Goal: Information Seeking & Learning: Learn about a topic

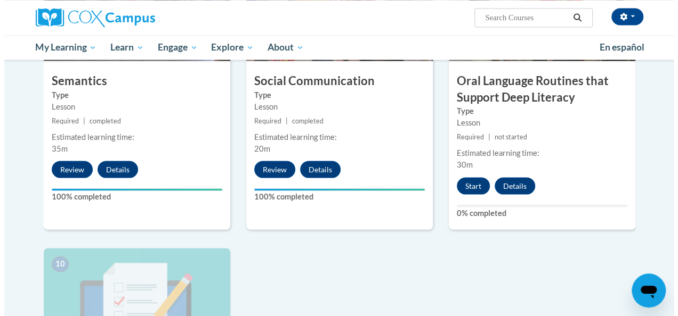
scroll to position [955, 0]
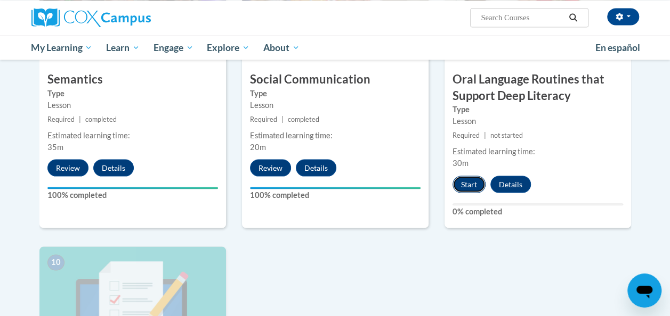
click at [469, 181] on button "Start" at bounding box center [468, 184] width 33 height 17
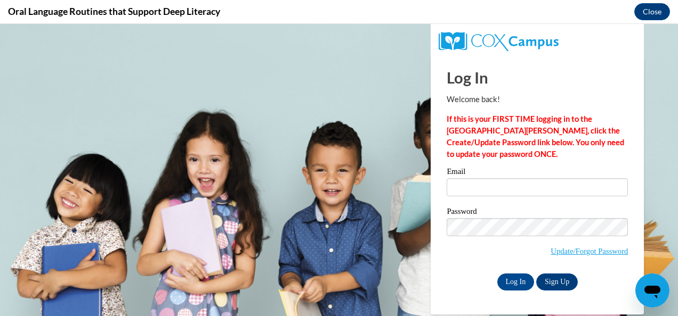
scroll to position [0, 0]
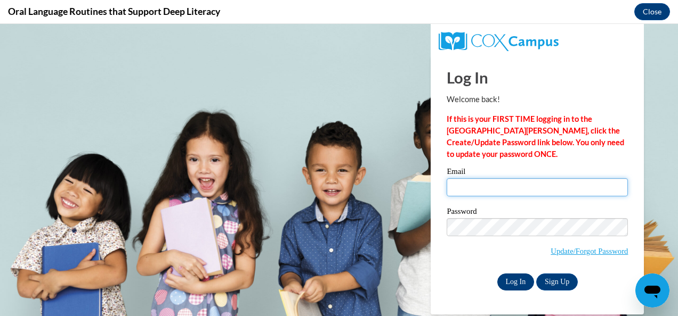
type input "nina.stewart@cobbk12.org"
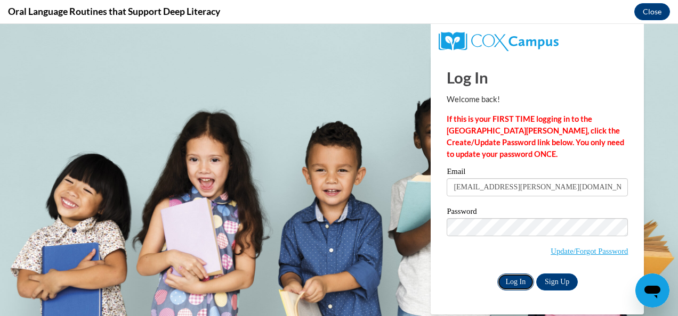
click at [513, 286] on input "Log In" at bounding box center [515, 282] width 37 height 17
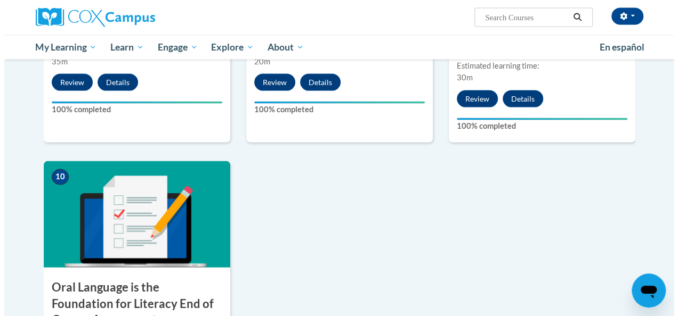
scroll to position [1169, 0]
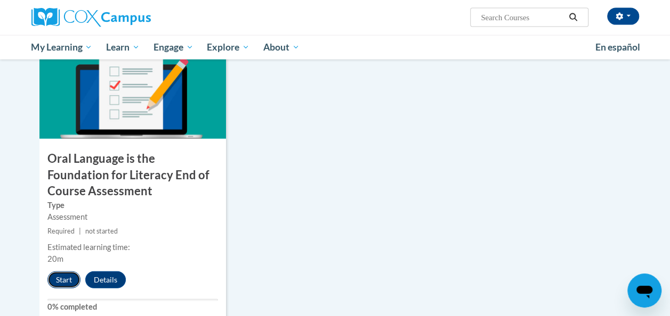
click at [61, 279] on button "Start" at bounding box center [63, 280] width 33 height 17
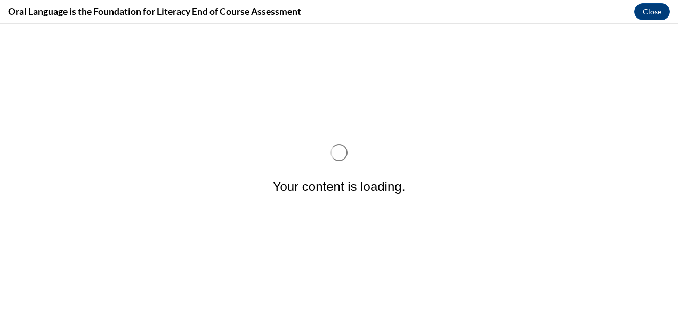
scroll to position [0, 0]
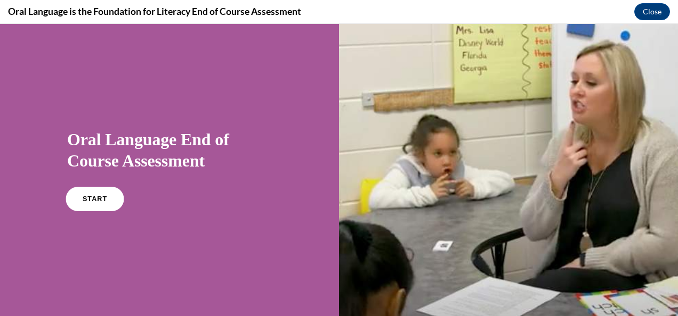
click at [94, 202] on link "START" at bounding box center [95, 199] width 58 height 25
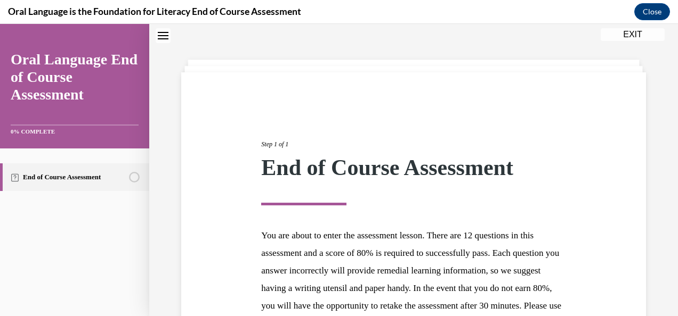
scroll to position [173, 0]
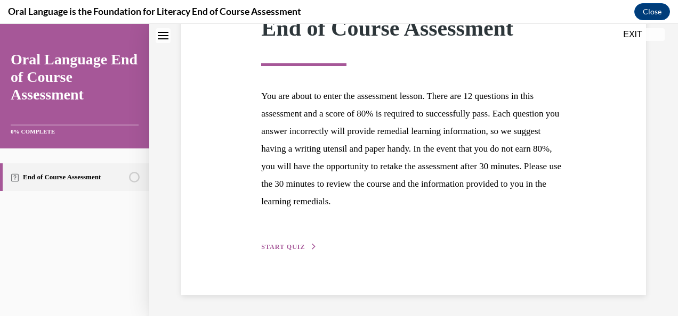
click at [294, 247] on span "START QUIZ" at bounding box center [283, 246] width 44 height 7
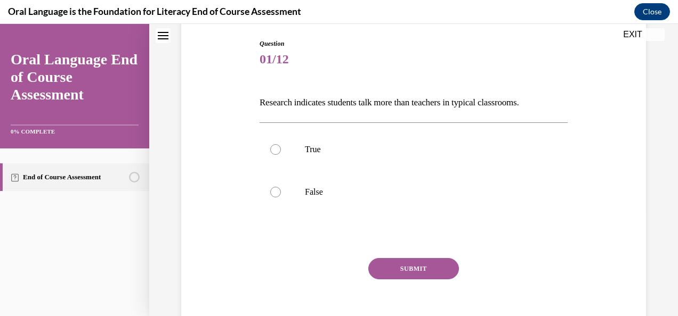
scroll to position [113, 0]
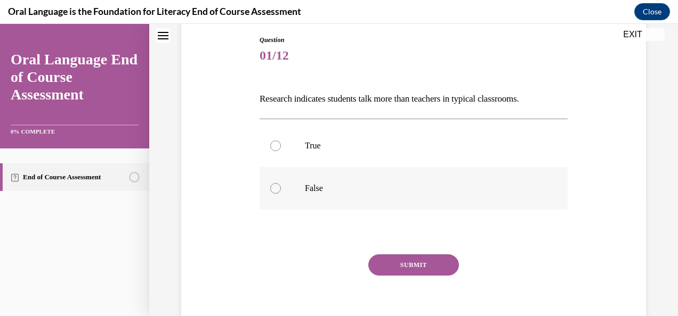
click at [275, 190] on div at bounding box center [275, 188] width 11 height 11
click at [275, 190] on input "False" at bounding box center [275, 188] width 11 height 11
radio input "true"
click at [405, 265] on button "SUBMIT" at bounding box center [413, 265] width 91 height 21
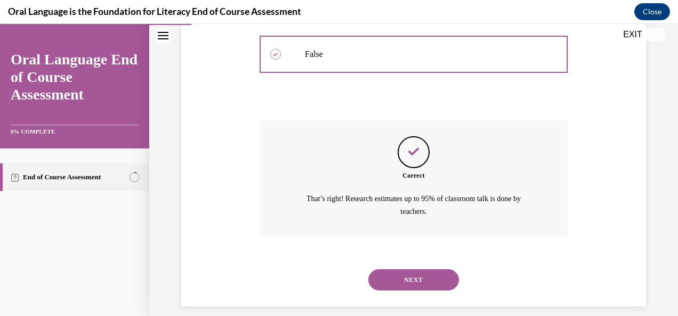
scroll to position [258, 0]
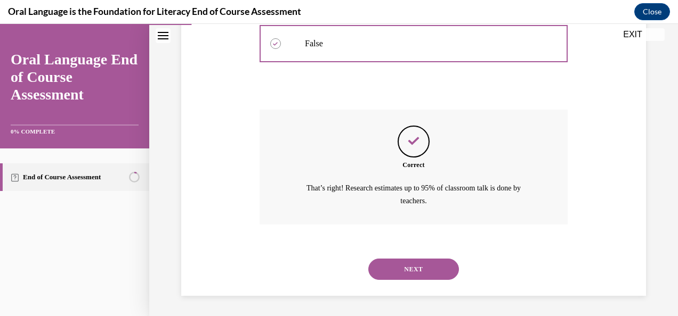
click at [405, 270] on button "NEXT" at bounding box center [413, 269] width 91 height 21
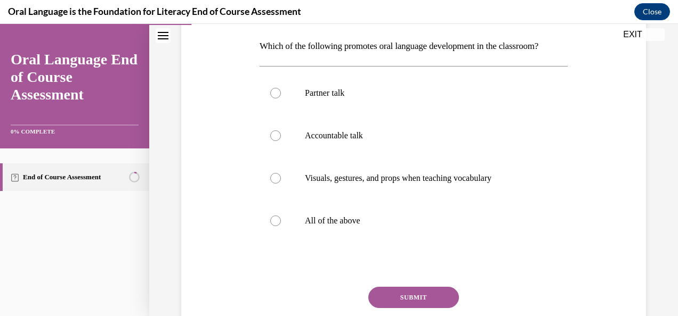
scroll to position [167, 0]
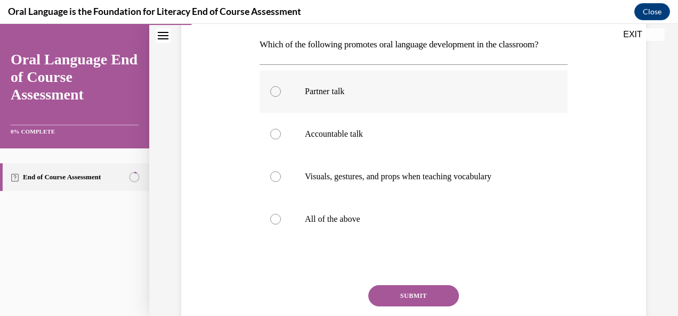
click at [271, 97] on div at bounding box center [275, 91] width 11 height 11
click at [271, 97] on input "Partner talk" at bounding box center [275, 91] width 11 height 11
radio input "true"
click at [273, 225] on div at bounding box center [275, 219] width 11 height 11
click at [273, 225] on input "All of the above" at bounding box center [275, 219] width 11 height 11
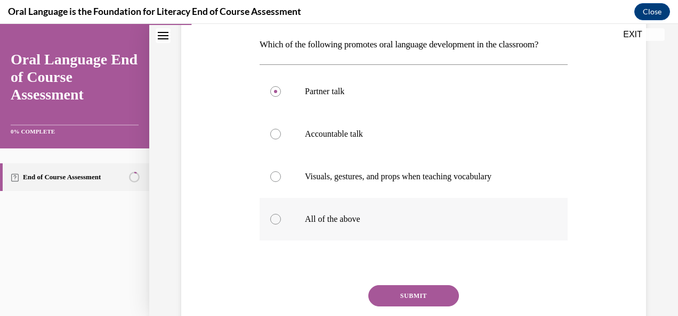
radio input "true"
click at [381, 307] on button "SUBMIT" at bounding box center [413, 296] width 91 height 21
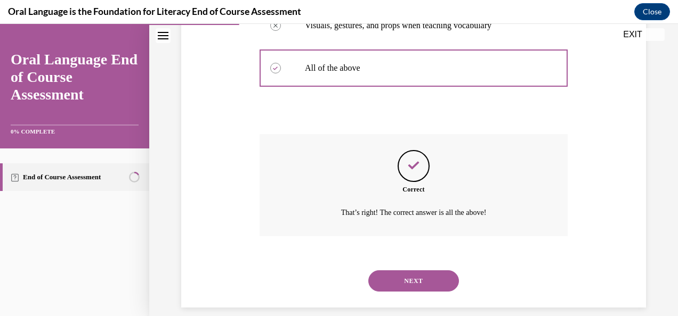
scroll to position [349, 0]
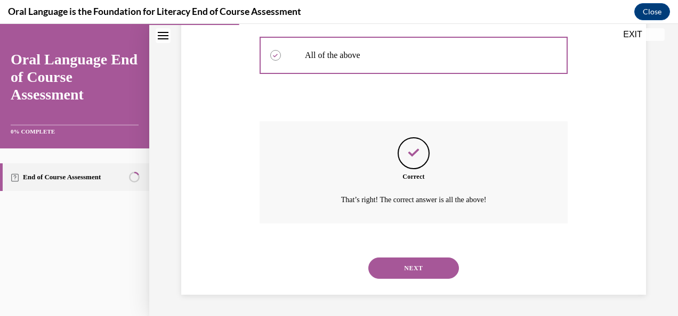
click at [427, 269] on button "NEXT" at bounding box center [413, 268] width 91 height 21
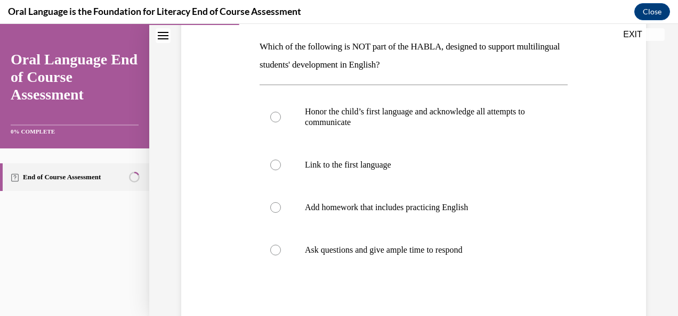
scroll to position [166, 0]
click at [274, 204] on div at bounding box center [275, 207] width 11 height 11
click at [274, 204] on input "Add homework that includes practicing English" at bounding box center [275, 207] width 11 height 11
radio input "true"
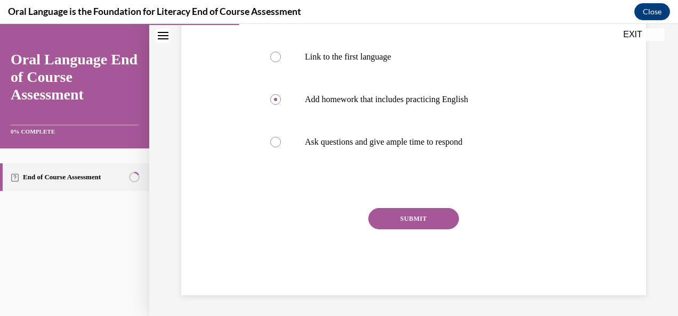
click at [421, 217] on button "SUBMIT" at bounding box center [413, 218] width 91 height 21
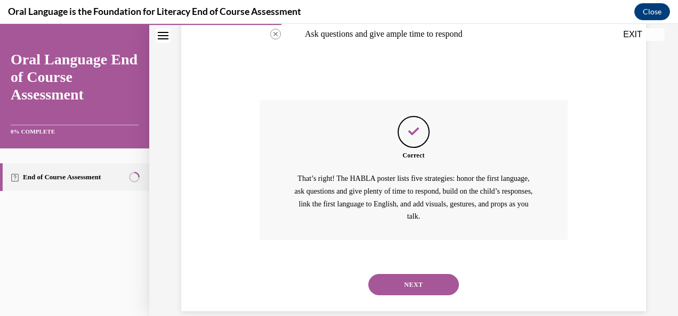
scroll to position [397, 0]
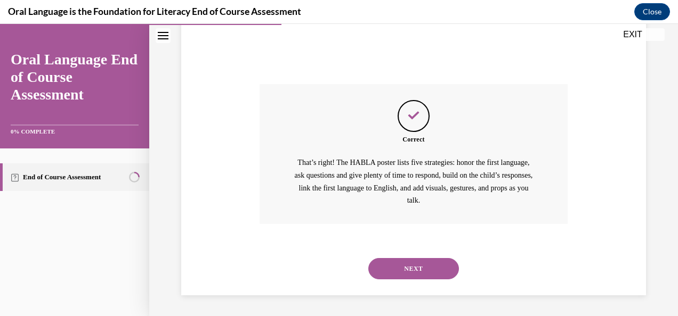
click at [410, 266] on button "NEXT" at bounding box center [413, 268] width 91 height 21
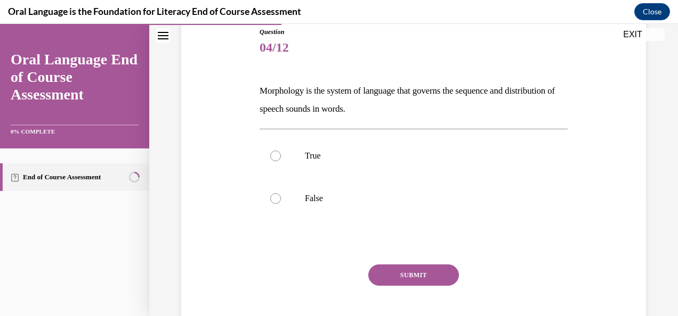
scroll to position [124, 0]
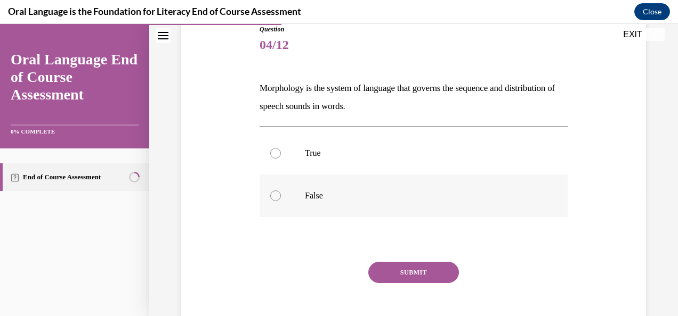
click at [275, 196] on div at bounding box center [275, 196] width 11 height 11
click at [275, 196] on input "False" at bounding box center [275, 196] width 11 height 11
radio input "true"
click at [386, 272] on button "SUBMIT" at bounding box center [413, 272] width 91 height 21
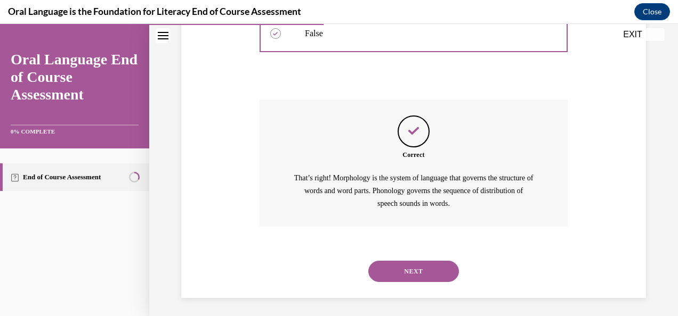
scroll to position [289, 0]
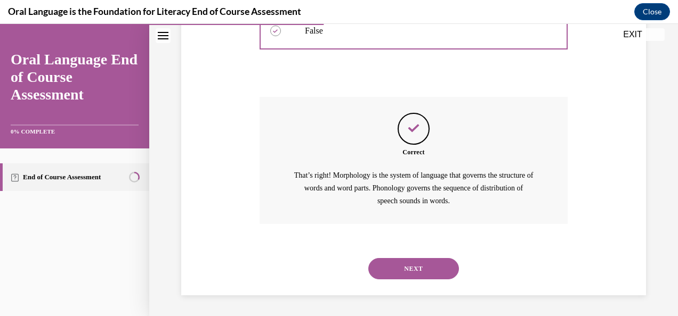
click at [410, 270] on button "NEXT" at bounding box center [413, 268] width 91 height 21
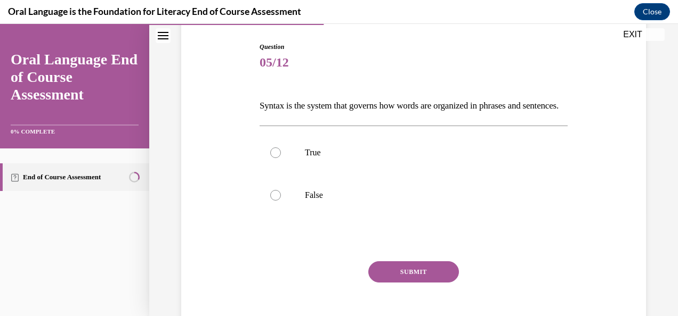
scroll to position [108, 0]
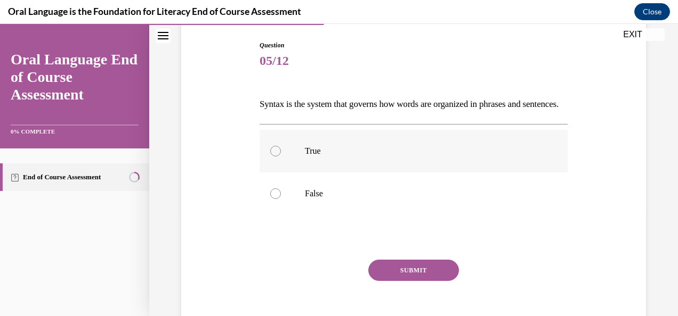
click at [278, 157] on div at bounding box center [275, 151] width 11 height 11
click at [278, 157] on input "True" at bounding box center [275, 151] width 11 height 11
radio input "true"
click at [394, 281] on button "SUBMIT" at bounding box center [413, 270] width 91 height 21
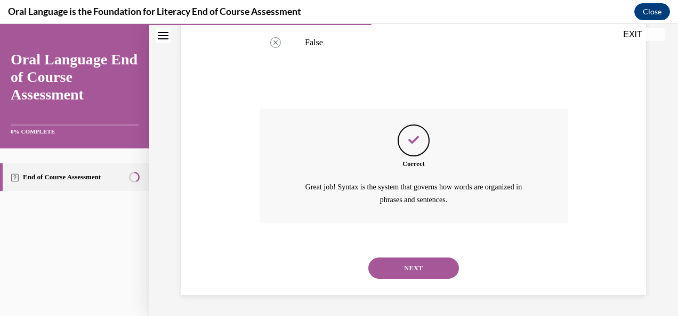
scroll to position [276, 0]
click at [425, 271] on button "NEXT" at bounding box center [413, 268] width 91 height 21
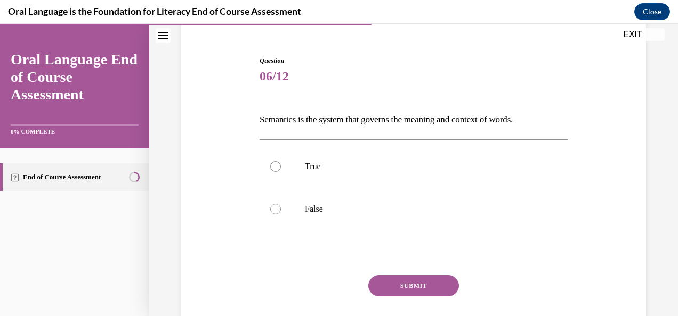
scroll to position [93, 0]
click at [332, 162] on p "True" at bounding box center [423, 166] width 236 height 11
click at [281, 162] on input "True" at bounding box center [275, 166] width 11 height 11
radio input "true"
click at [407, 287] on button "SUBMIT" at bounding box center [413, 285] width 91 height 21
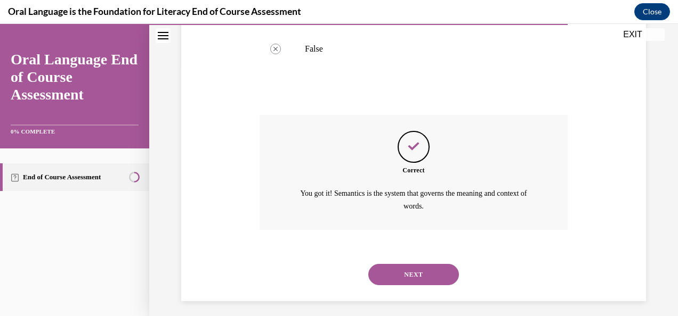
scroll to position [258, 0]
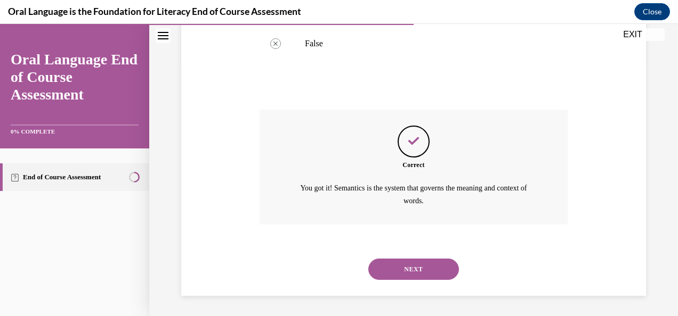
click at [413, 271] on button "NEXT" at bounding box center [413, 269] width 91 height 21
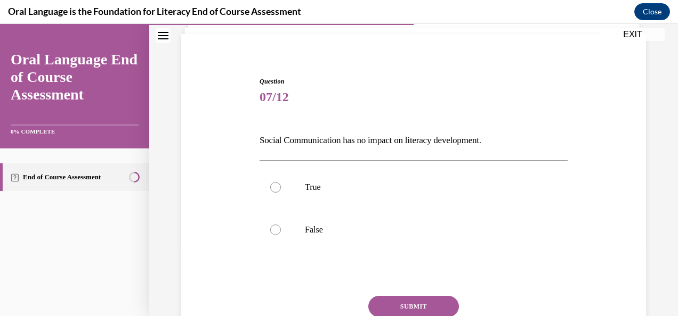
scroll to position [77, 0]
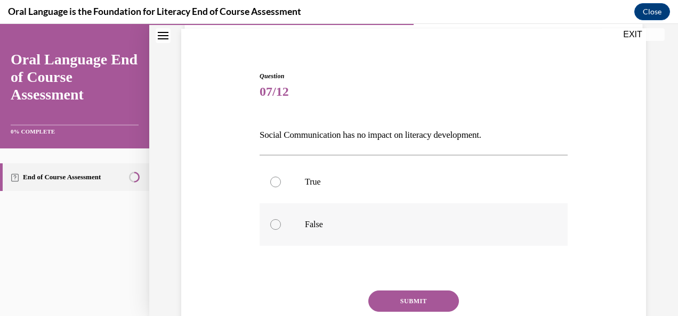
click at [297, 224] on label "False" at bounding box center [413, 225] width 308 height 43
click at [281, 224] on input "False" at bounding box center [275, 225] width 11 height 11
radio input "true"
click at [404, 298] on button "SUBMIT" at bounding box center [413, 301] width 91 height 21
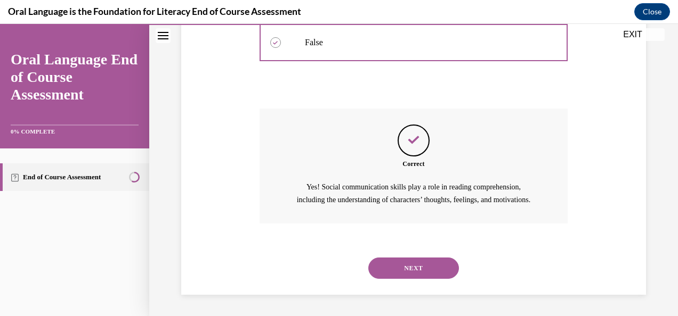
scroll to position [271, 0]
click at [428, 270] on button "NEXT" at bounding box center [413, 268] width 91 height 21
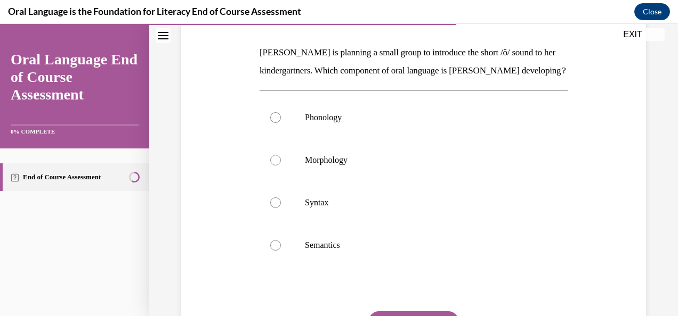
scroll to position [159, 0]
click at [370, 140] on label "Phonology" at bounding box center [413, 118] width 308 height 43
click at [281, 124] on input "Phonology" at bounding box center [275, 118] width 11 height 11
radio input "true"
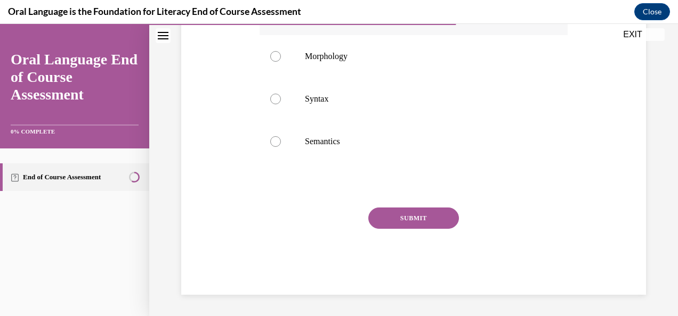
scroll to position [281, 0]
click at [397, 224] on button "SUBMIT" at bounding box center [413, 218] width 91 height 21
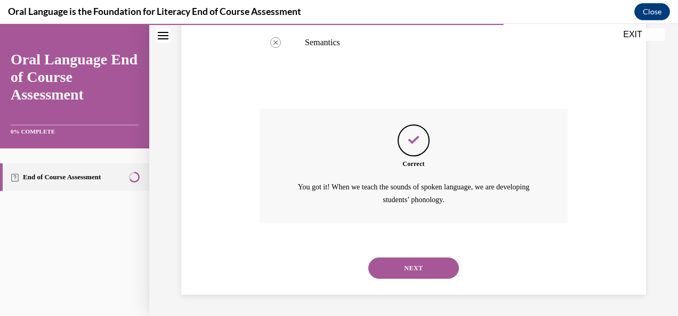
scroll to position [379, 0]
click at [389, 279] on div "NEXT" at bounding box center [413, 268] width 308 height 43
click at [413, 272] on button "NEXT" at bounding box center [413, 268] width 91 height 21
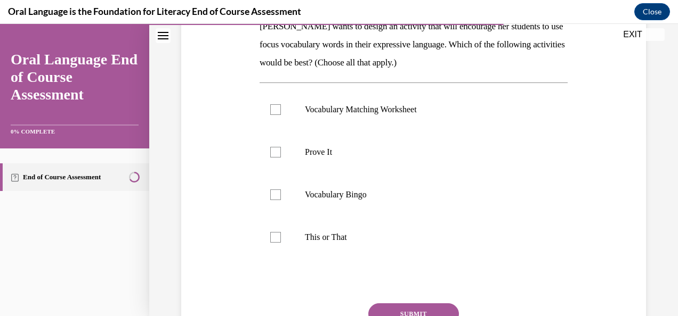
scroll to position [186, 0]
click at [274, 157] on label "Prove It" at bounding box center [413, 152] width 308 height 43
click at [274, 157] on input "Prove It" at bounding box center [275, 152] width 11 height 11
checkbox input "true"
click at [279, 238] on div at bounding box center [275, 237] width 11 height 11
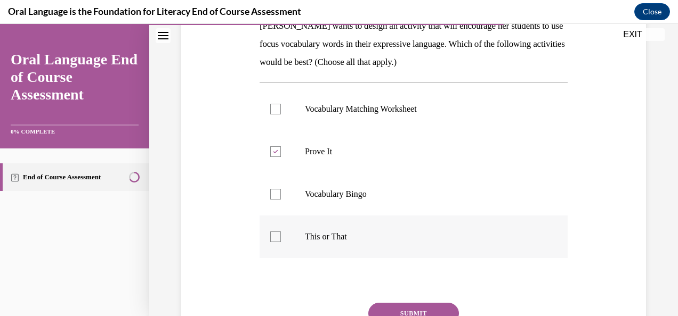
click at [279, 238] on input "This or That" at bounding box center [275, 237] width 11 height 11
checkbox input "true"
click at [420, 307] on button "SUBMIT" at bounding box center [413, 313] width 91 height 21
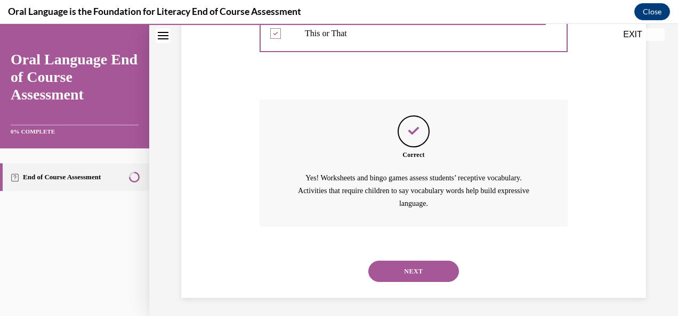
scroll to position [392, 0]
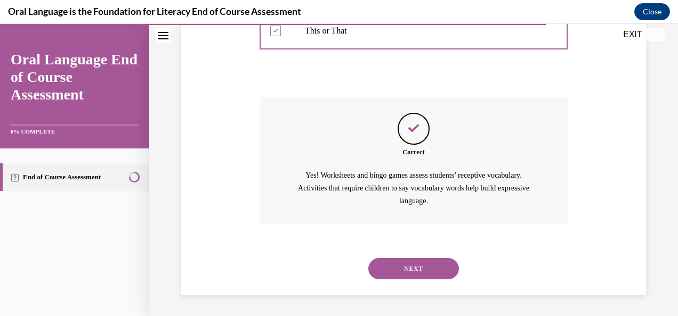
click at [408, 271] on button "NEXT" at bounding box center [413, 268] width 91 height 21
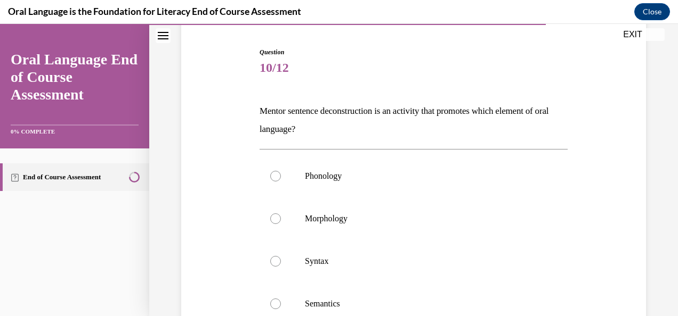
scroll to position [141, 0]
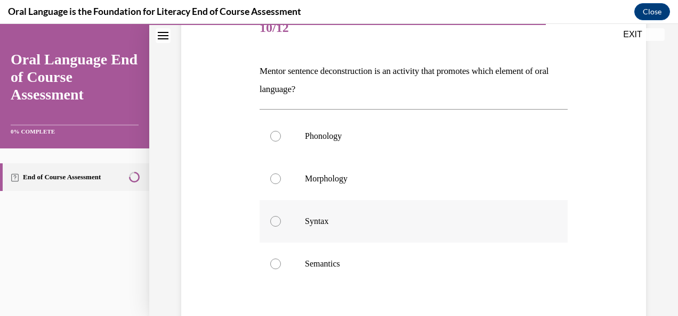
click at [276, 221] on div at bounding box center [275, 221] width 11 height 11
click at [276, 221] on input "Syntax" at bounding box center [275, 221] width 11 height 11
radio input "true"
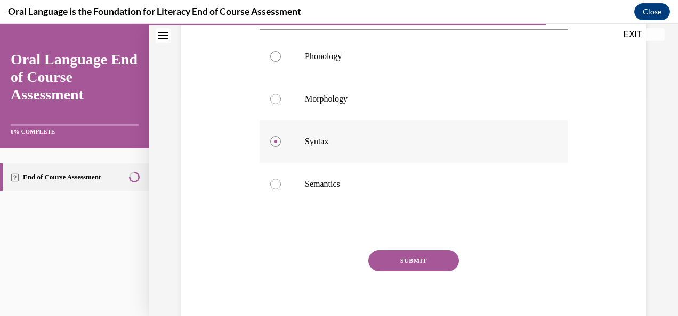
scroll to position [222, 0]
click at [403, 264] on button "SUBMIT" at bounding box center [413, 259] width 91 height 21
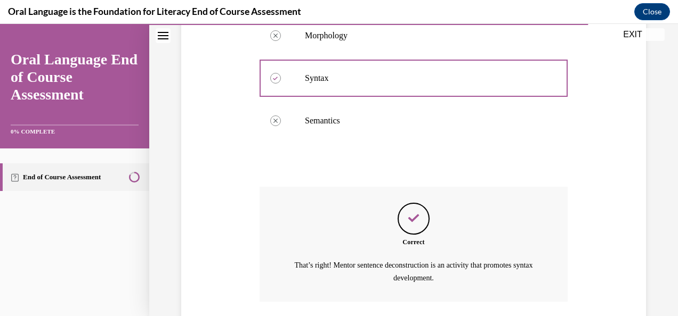
scroll to position [361, 0]
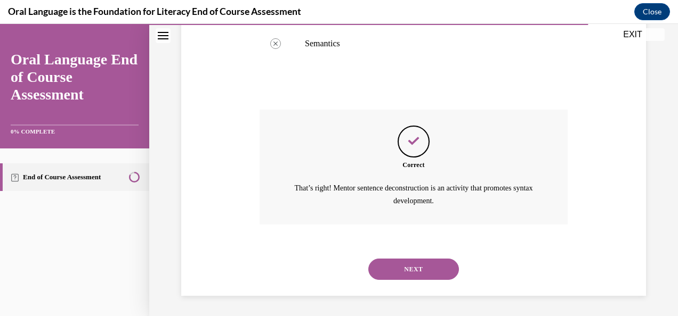
click at [416, 269] on button "NEXT" at bounding box center [413, 269] width 91 height 21
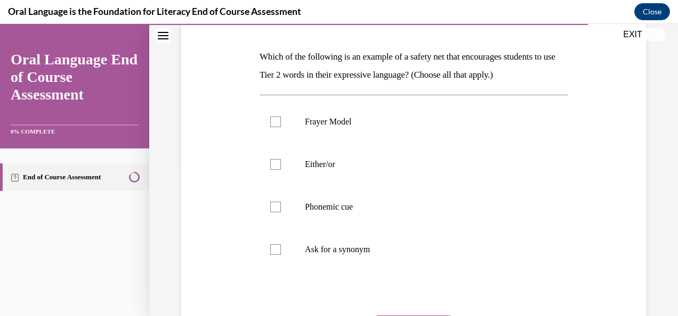
scroll to position [158, 0]
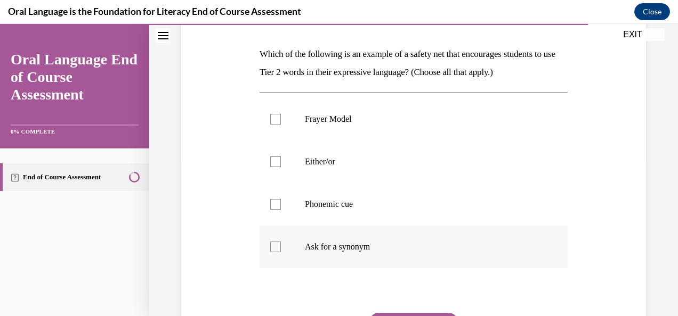
click at [274, 249] on div at bounding box center [275, 247] width 11 height 11
click at [274, 249] on input "Ask for a synonym" at bounding box center [275, 247] width 11 height 11
checkbox input "true"
click at [281, 164] on label "Either/or" at bounding box center [413, 162] width 308 height 43
click at [281, 164] on input "Either/or" at bounding box center [275, 162] width 11 height 11
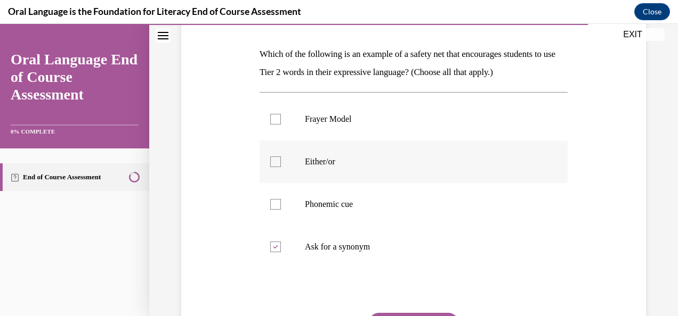
checkbox input "true"
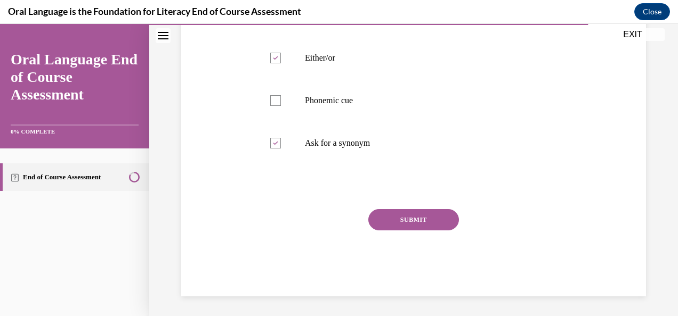
click at [417, 225] on button "SUBMIT" at bounding box center [413, 219] width 91 height 21
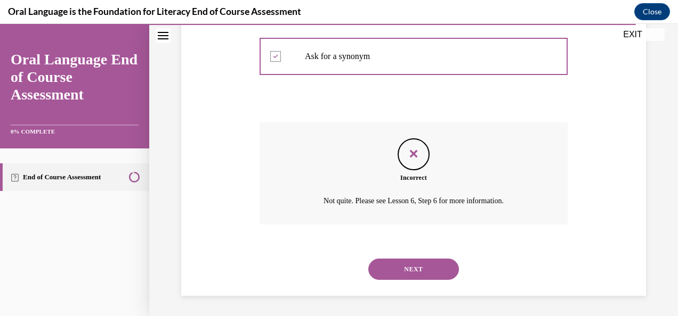
scroll to position [349, 0]
click at [401, 271] on button "NEXT" at bounding box center [413, 268] width 91 height 21
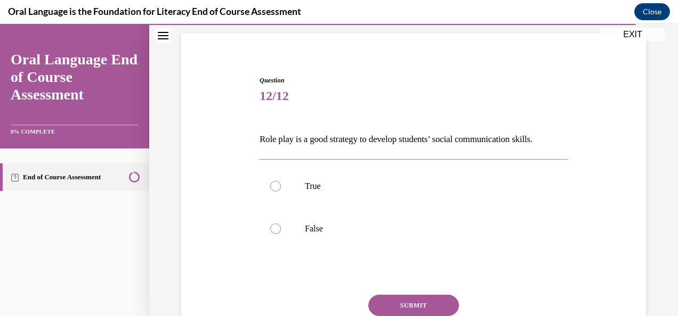
scroll to position [90, 0]
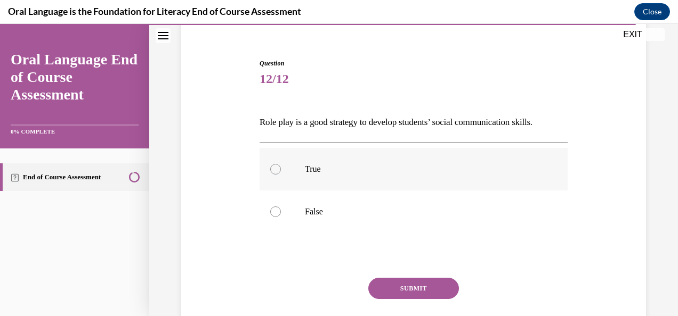
click at [277, 172] on div at bounding box center [275, 169] width 11 height 11
click at [277, 172] on input "True" at bounding box center [275, 169] width 11 height 11
radio input "true"
click at [409, 290] on button "SUBMIT" at bounding box center [413, 288] width 91 height 21
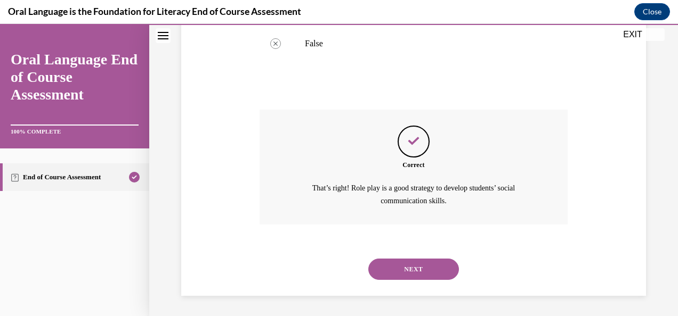
scroll to position [258, 0]
click at [410, 273] on button "NEXT" at bounding box center [413, 269] width 91 height 21
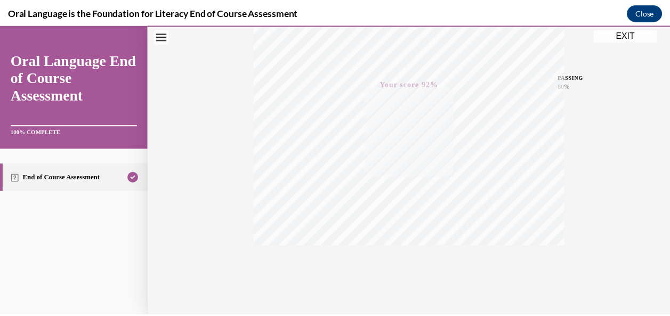
scroll to position [253, 0]
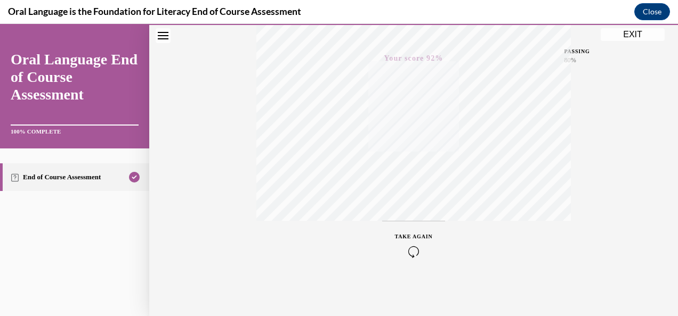
click at [633, 34] on button "EXIT" at bounding box center [632, 34] width 64 height 13
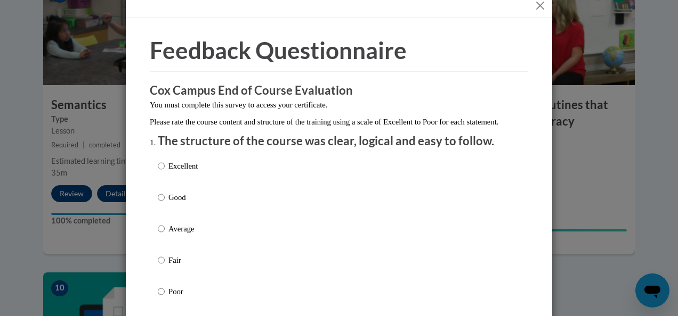
scroll to position [96, 0]
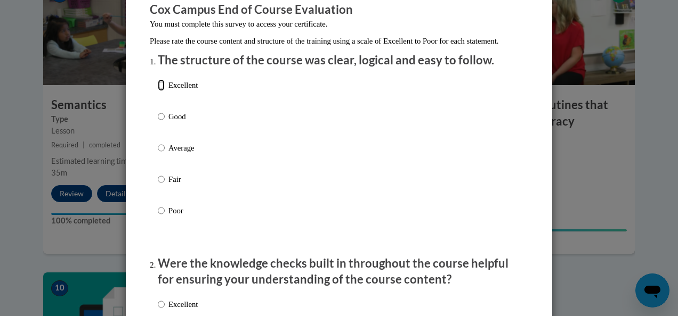
click at [158, 91] on input "Excellent" at bounding box center [161, 85] width 7 height 12
radio input "true"
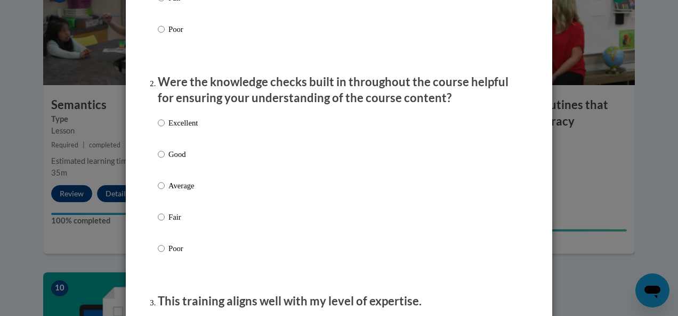
scroll to position [279, 0]
click at [158, 128] on input "Excellent" at bounding box center [161, 123] width 7 height 12
radio input "true"
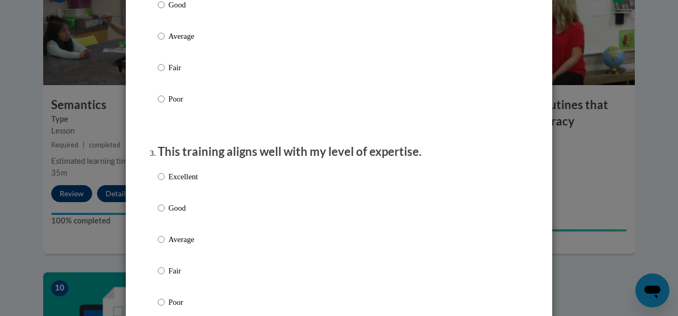
scroll to position [519, 0]
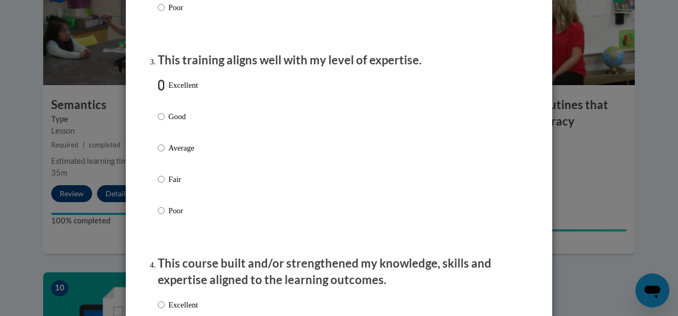
click at [159, 91] on input "Excellent" at bounding box center [161, 85] width 7 height 12
radio input "true"
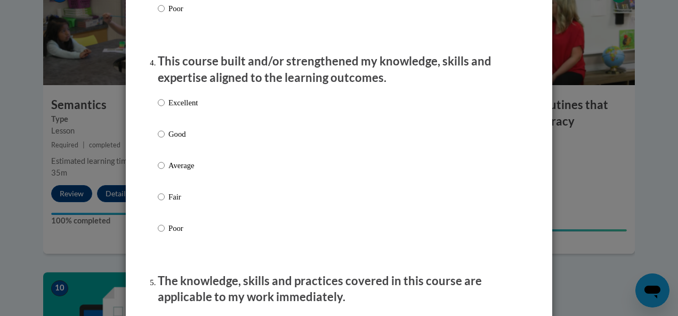
scroll to position [722, 0]
click at [158, 108] on input "Excellent" at bounding box center [161, 102] width 7 height 12
radio input "true"
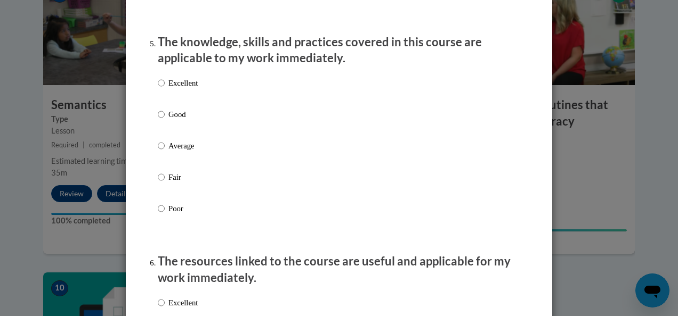
scroll to position [962, 0]
click at [158, 88] on input "Excellent" at bounding box center [161, 83] width 7 height 12
radio input "true"
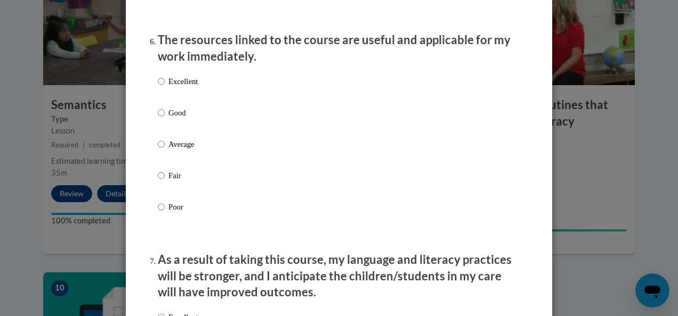
scroll to position [1184, 0]
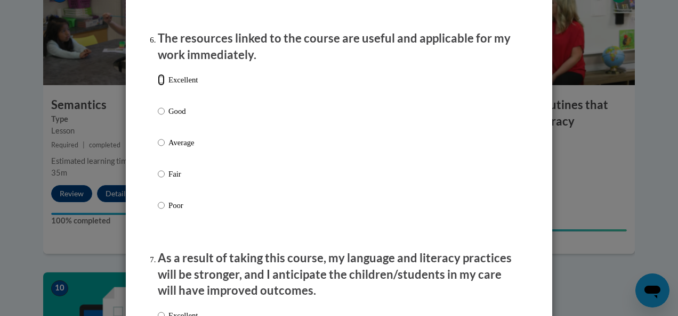
click at [158, 86] on input "Excellent" at bounding box center [161, 80] width 7 height 12
radio input "true"
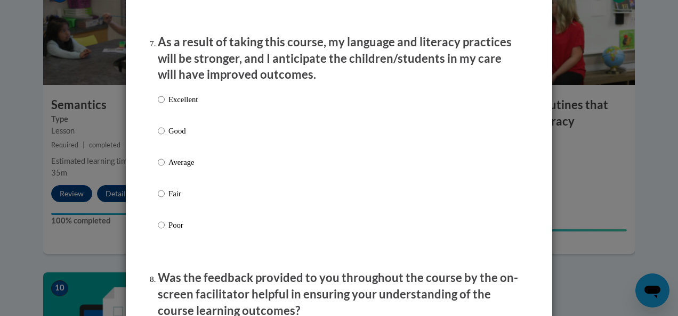
scroll to position [1401, 0]
click at [159, 105] on input "Excellent" at bounding box center [161, 99] width 7 height 12
radio input "true"
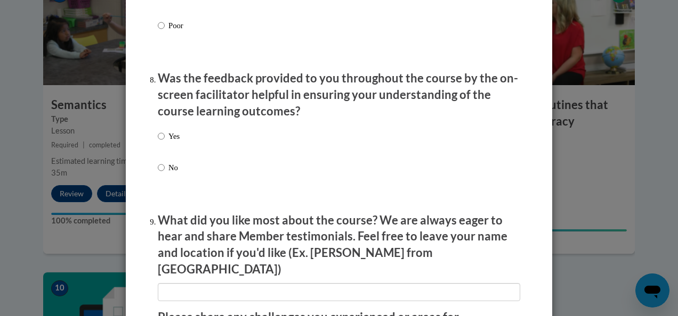
scroll to position [1694, 0]
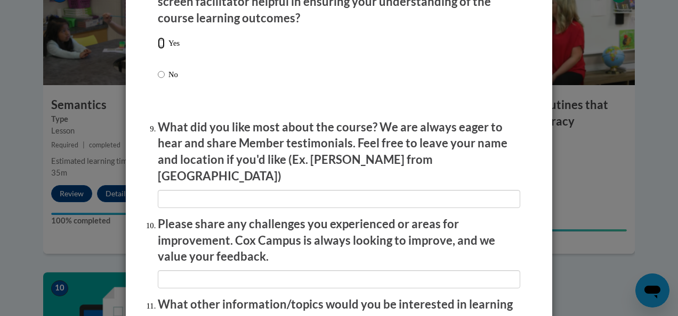
click at [158, 49] on input "Yes" at bounding box center [161, 43] width 7 height 12
radio input "true"
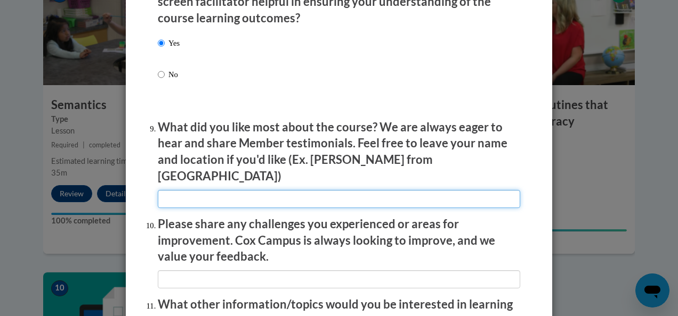
click at [348, 192] on input "textbox" at bounding box center [339, 199] width 362 height 18
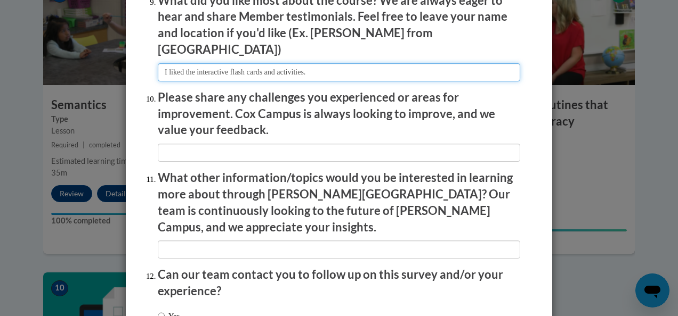
scroll to position [1822, 0]
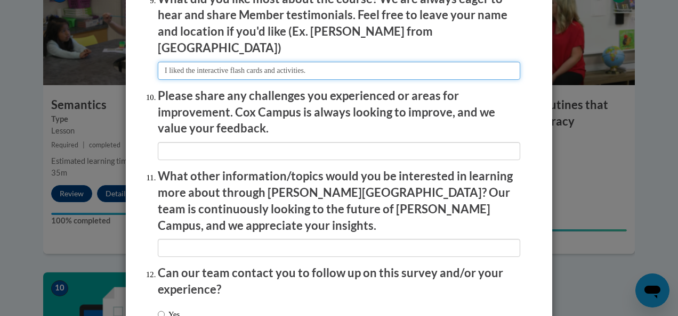
type input "I liked the interactive flash cards and activities."
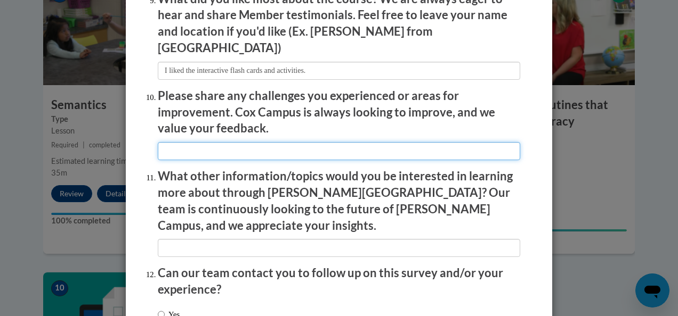
click at [334, 142] on input "textbox" at bounding box center [339, 151] width 362 height 18
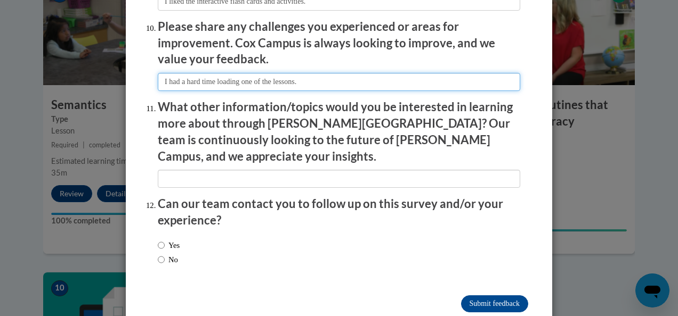
scroll to position [1899, 0]
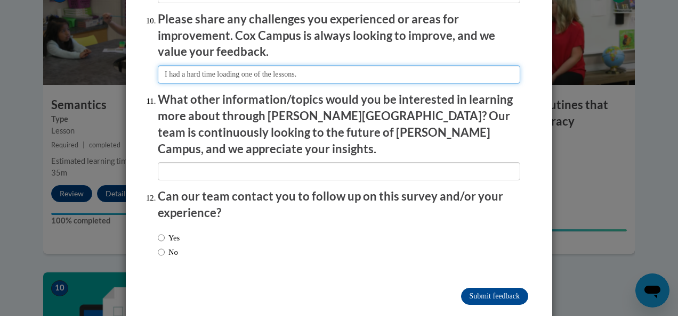
type input "I had a hard time loading one of the lessons."
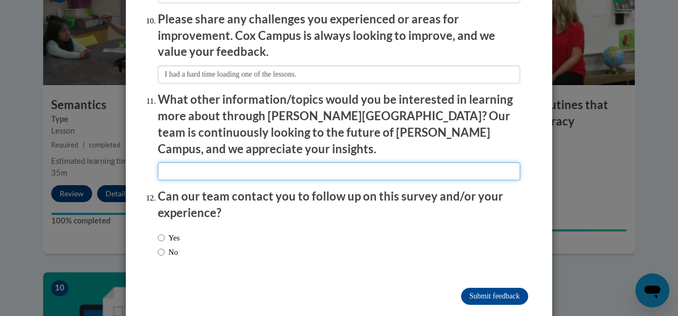
click at [207, 163] on input "textbox" at bounding box center [339, 172] width 362 height 18
type input "How to bridge literacy into specials classes (ie. PE)"
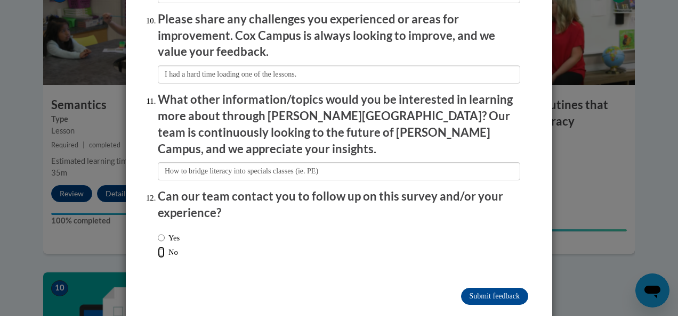
click at [158, 247] on input "No" at bounding box center [161, 253] width 7 height 12
radio input "true"
click at [469, 288] on input "Submit feedback" at bounding box center [494, 296] width 67 height 17
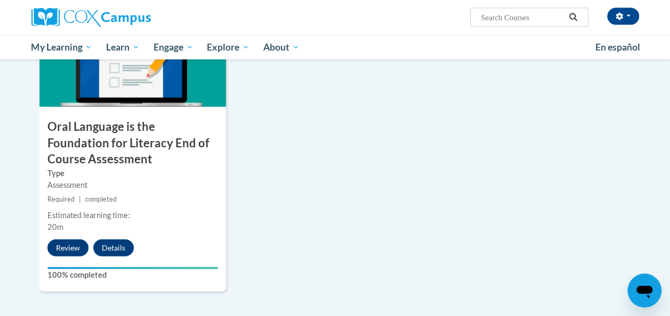
scroll to position [1200, 0]
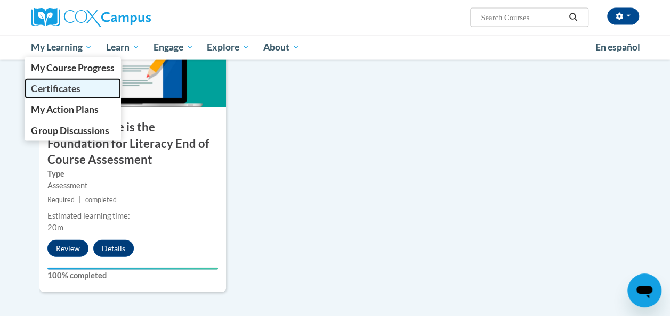
click at [64, 89] on span "Certificates" at bounding box center [55, 88] width 49 height 11
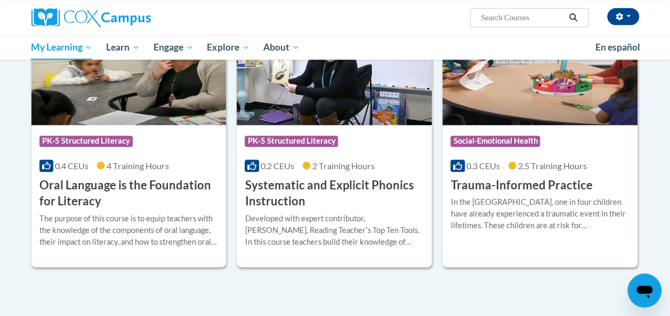
scroll to position [511, 0]
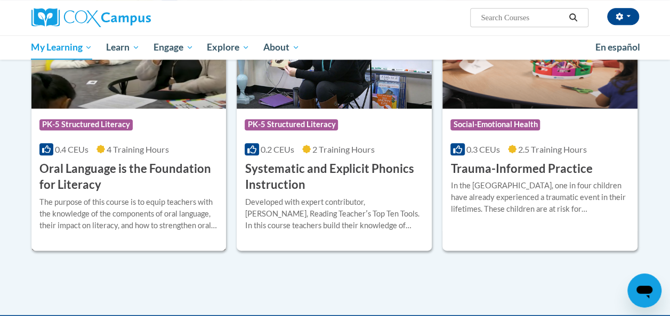
click at [130, 166] on h3 "Oral Language is the Foundation for Literacy" at bounding box center [128, 177] width 179 height 33
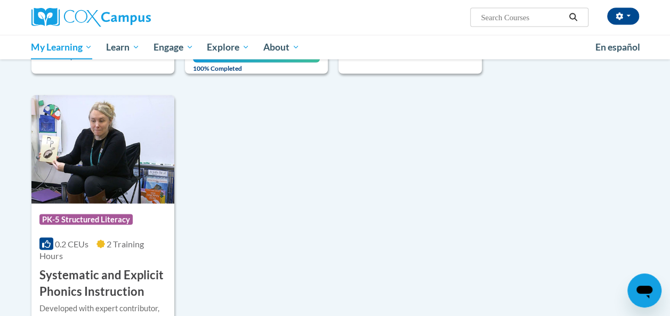
scroll to position [1026, 0]
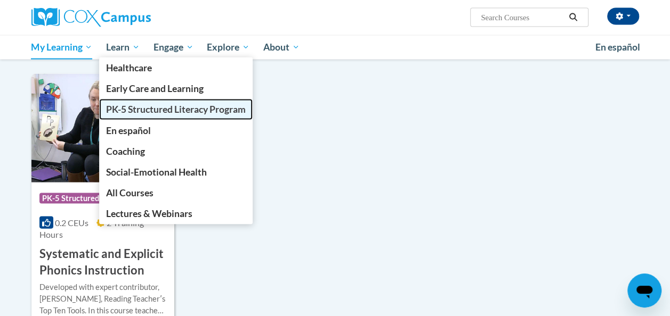
click at [133, 107] on span "PK-5 Structured Literacy Program" at bounding box center [176, 109] width 140 height 11
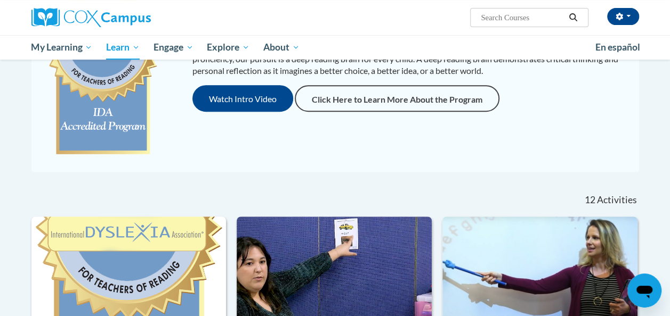
scroll to position [158, 0]
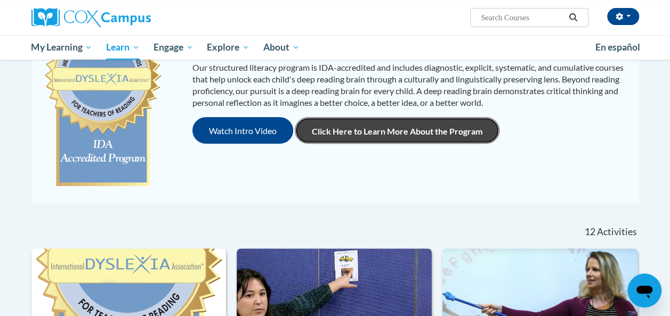
click at [453, 136] on link "Click Here to Learn More About the Program" at bounding box center [397, 130] width 205 height 27
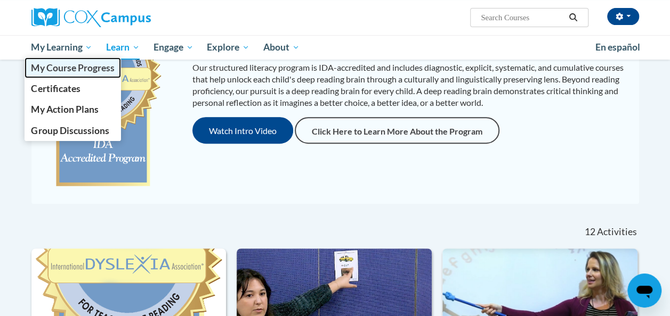
click at [81, 68] on span "My Course Progress" at bounding box center [72, 67] width 83 height 11
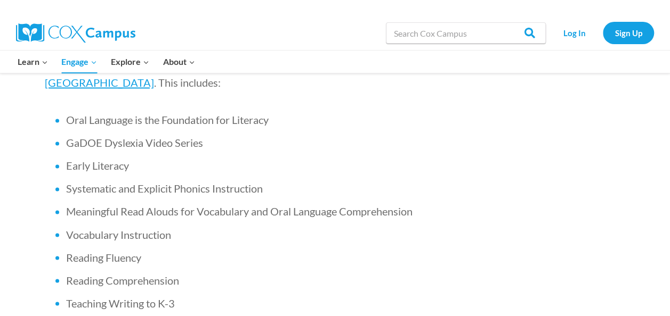
scroll to position [784, 0]
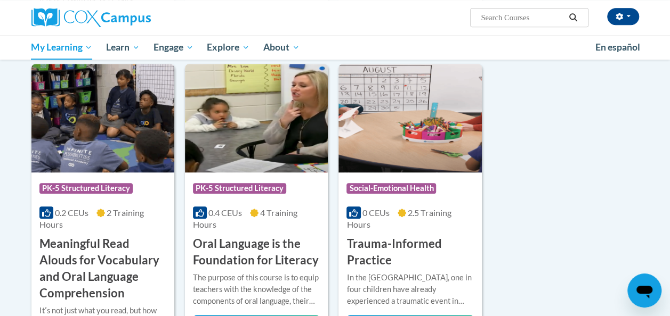
scroll to position [525, 0]
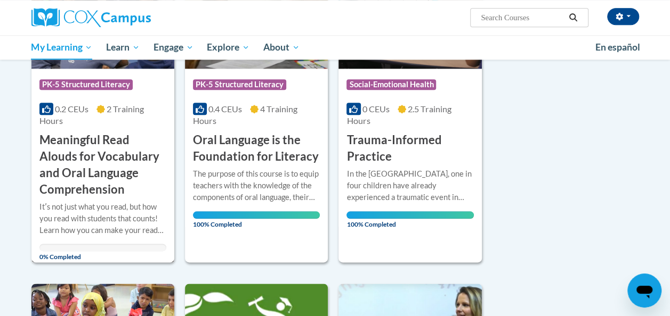
click at [102, 173] on h3 "Meaningful Read Alouds for Vocabulary and Oral Language Comprehension" at bounding box center [102, 165] width 127 height 66
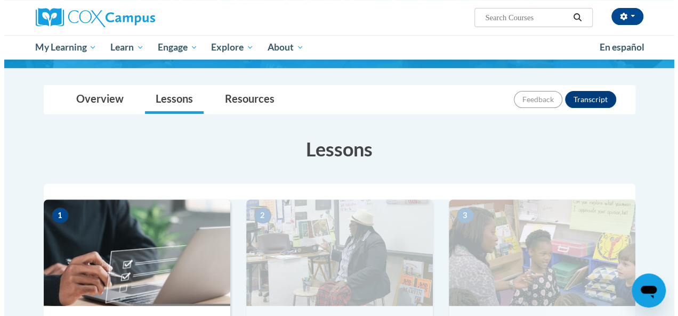
scroll to position [258, 0]
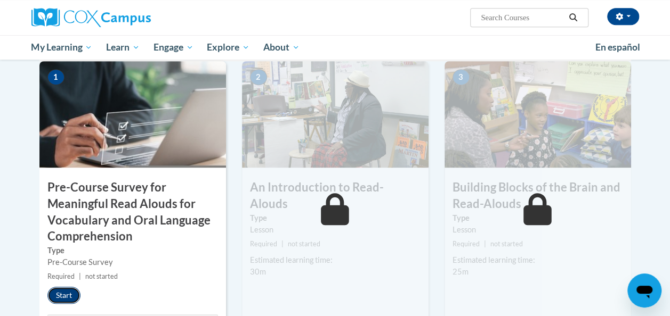
click at [66, 293] on button "Start" at bounding box center [63, 295] width 33 height 17
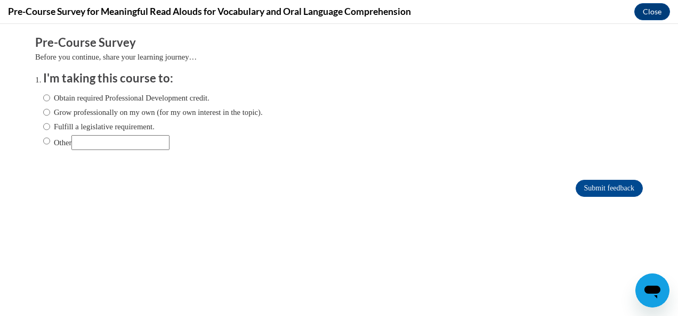
scroll to position [0, 0]
click at [43, 98] on input "Obtain required Professional Development credit." at bounding box center [46, 98] width 7 height 12
radio input "true"
click at [575, 188] on input "Submit feedback" at bounding box center [608, 188] width 67 height 17
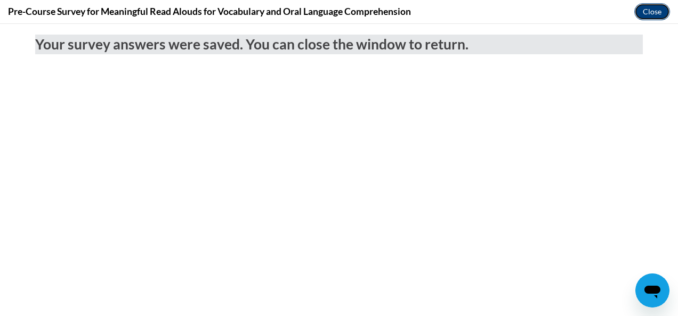
click at [654, 13] on button "Close" at bounding box center [652, 11] width 36 height 17
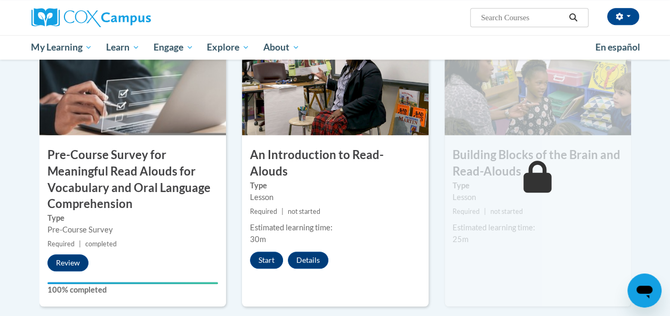
scroll to position [291, 0]
